Goal: Information Seeking & Learning: Learn about a topic

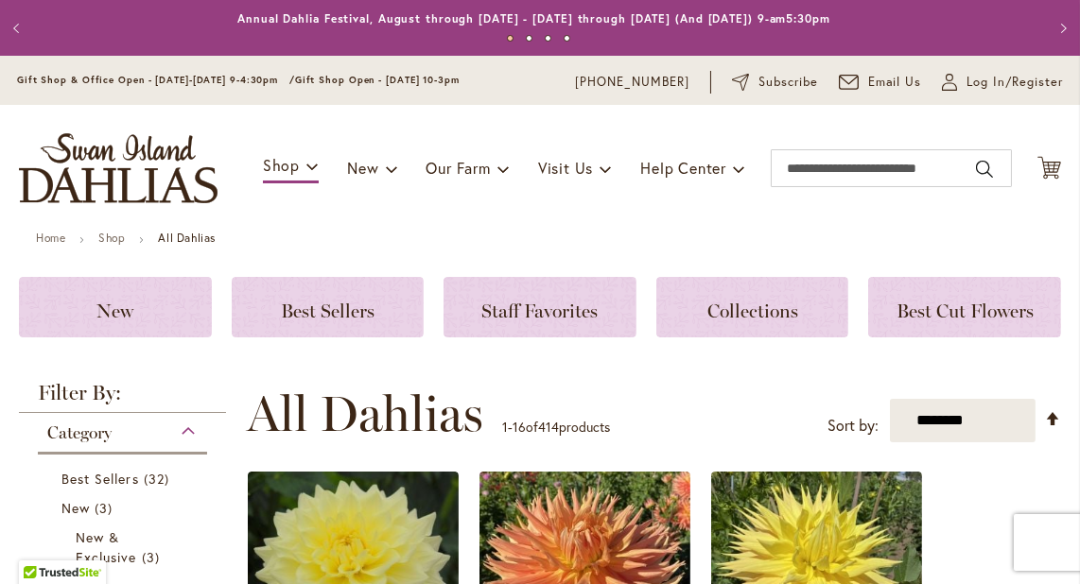
click at [138, 164] on img "store logo" at bounding box center [118, 168] width 199 height 70
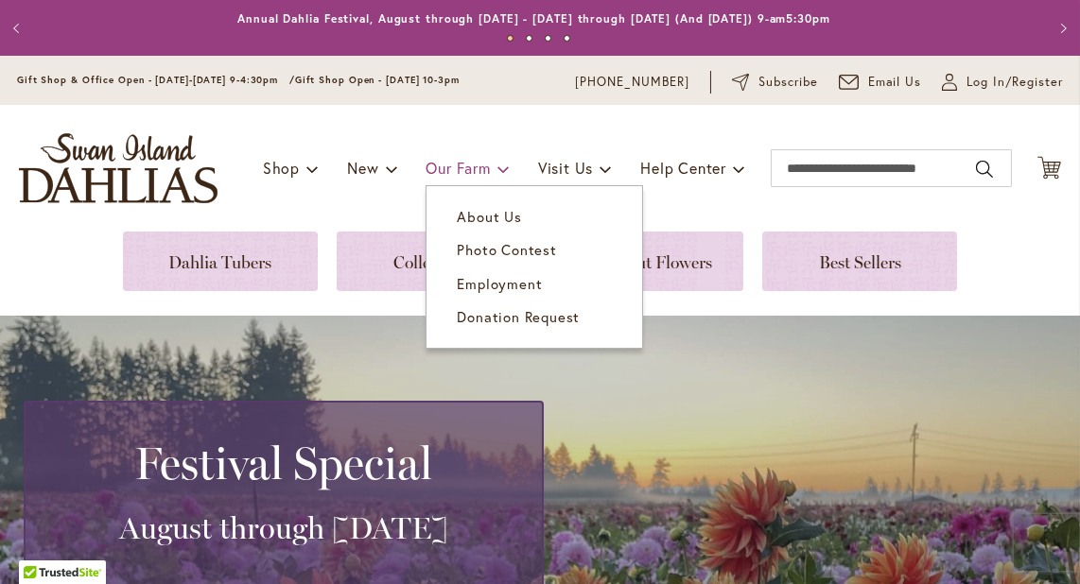
click at [443, 169] on span "Our Farm" at bounding box center [458, 168] width 64 height 20
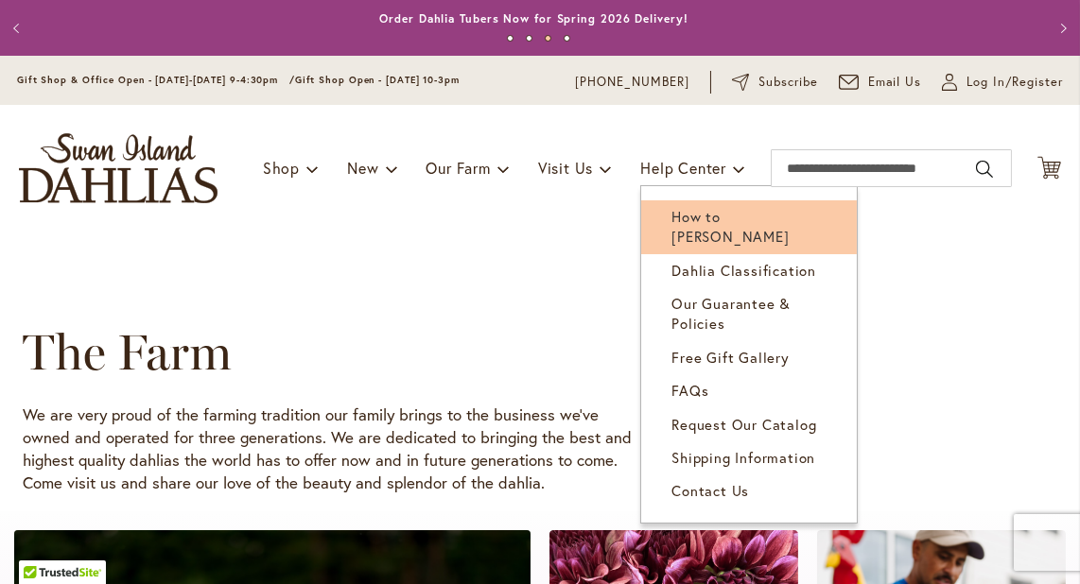
click at [687, 211] on span "How to [PERSON_NAME]" at bounding box center [729, 226] width 117 height 39
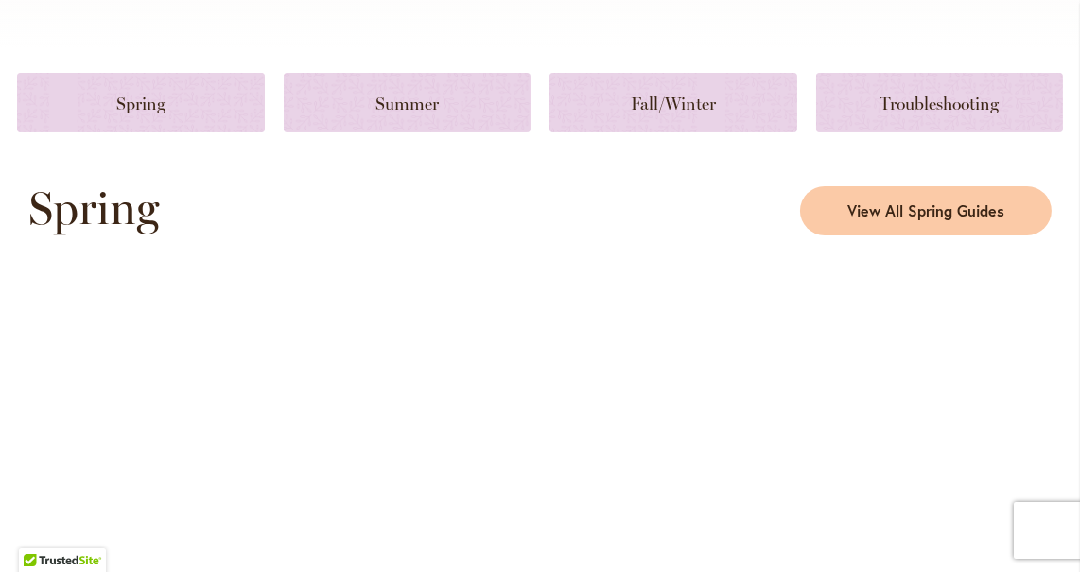
scroll to position [807, 0]
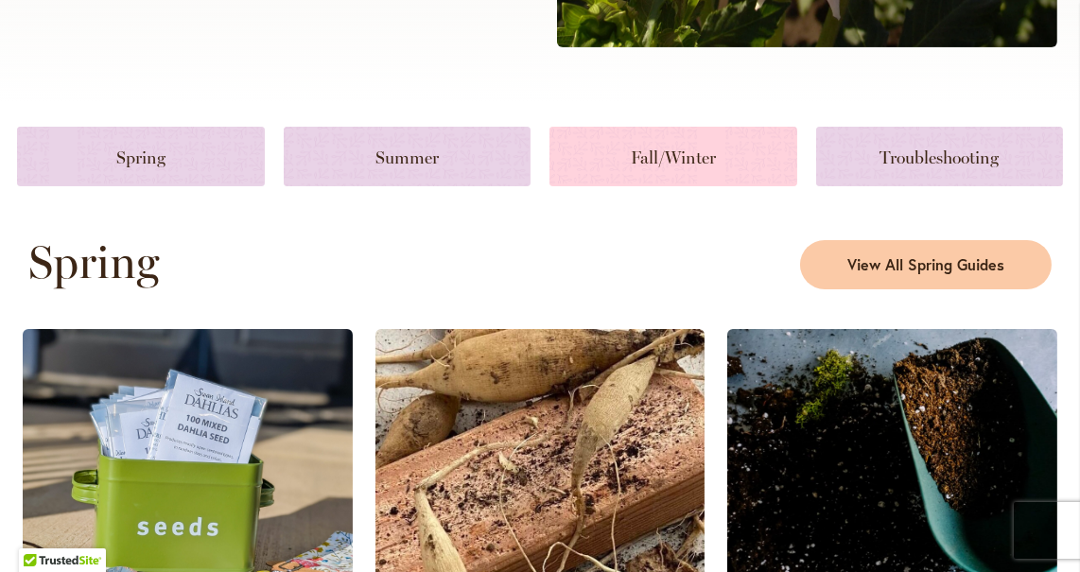
click at [652, 148] on link at bounding box center [673, 157] width 248 height 60
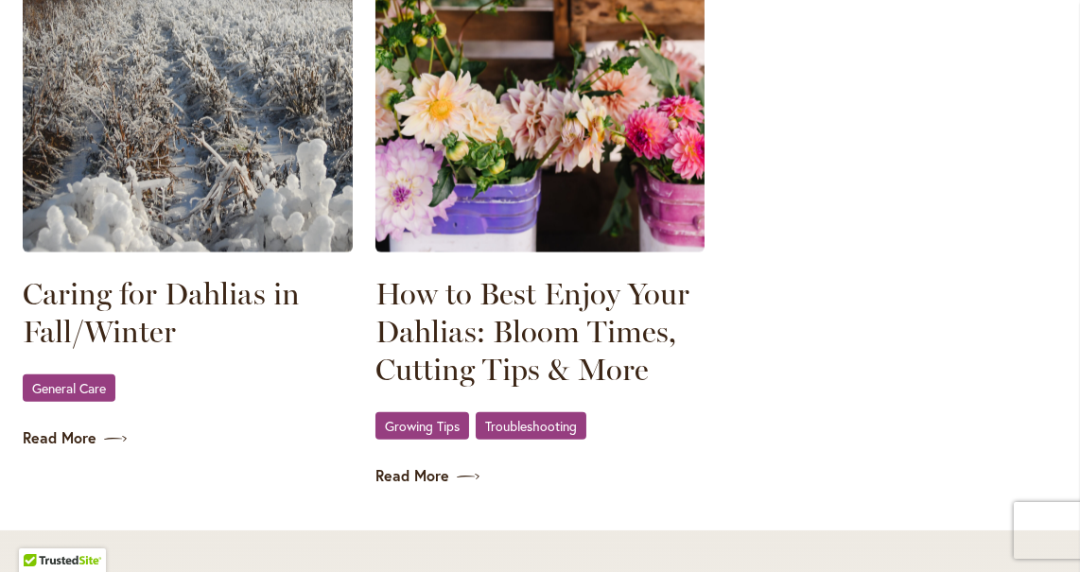
scroll to position [2767, 0]
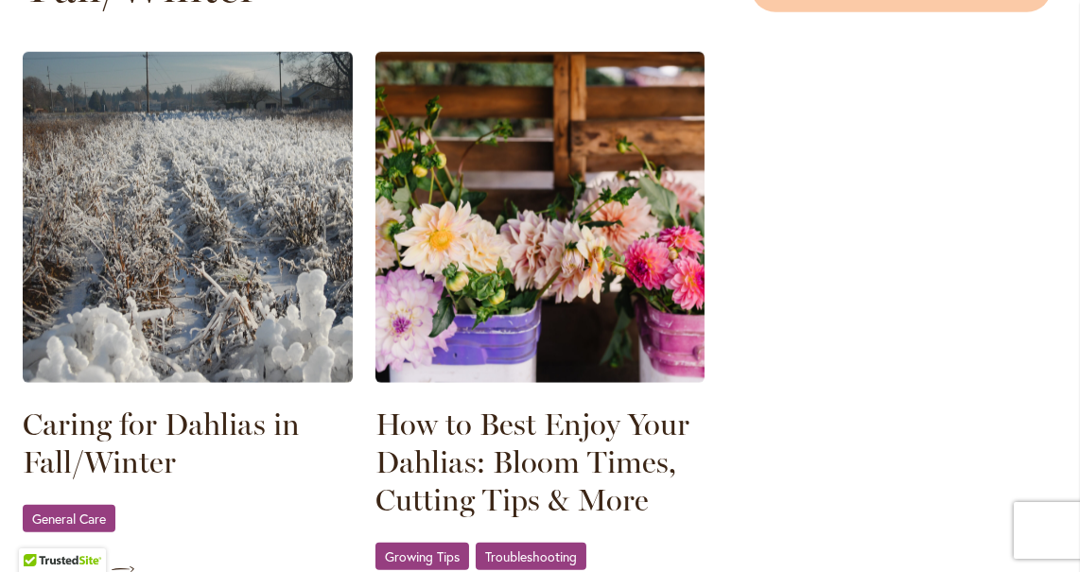
click at [78, 443] on div "Caring for Dahlias in Fall/Winter General Care Read More" at bounding box center [188, 335] width 330 height 566
click at [67, 558] on link "Read More" at bounding box center [188, 569] width 330 height 22
